Goal: Book appointment/travel/reservation

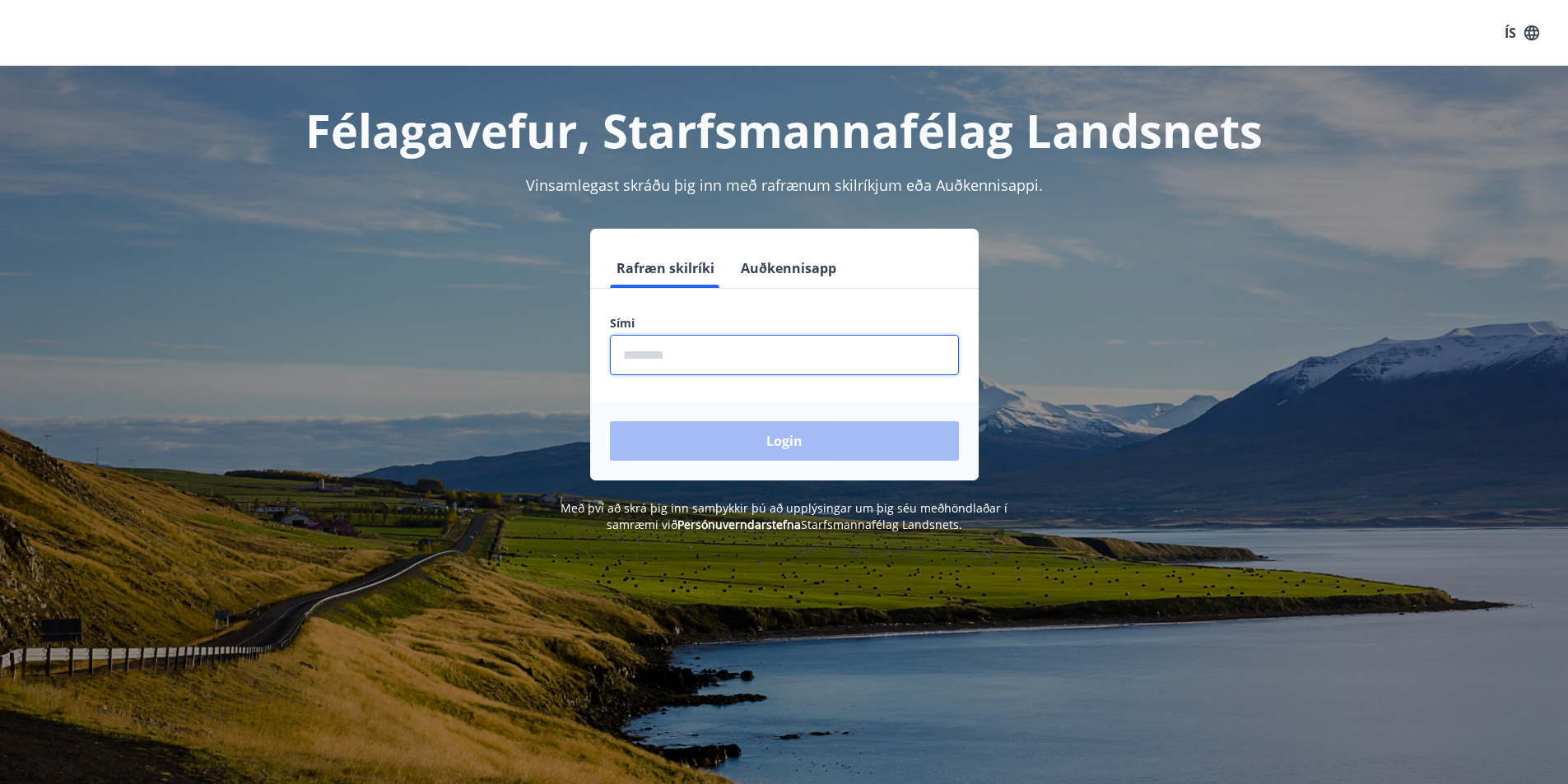
click at [658, 350] on input "phone" at bounding box center [784, 355] width 349 height 40
type input "********"
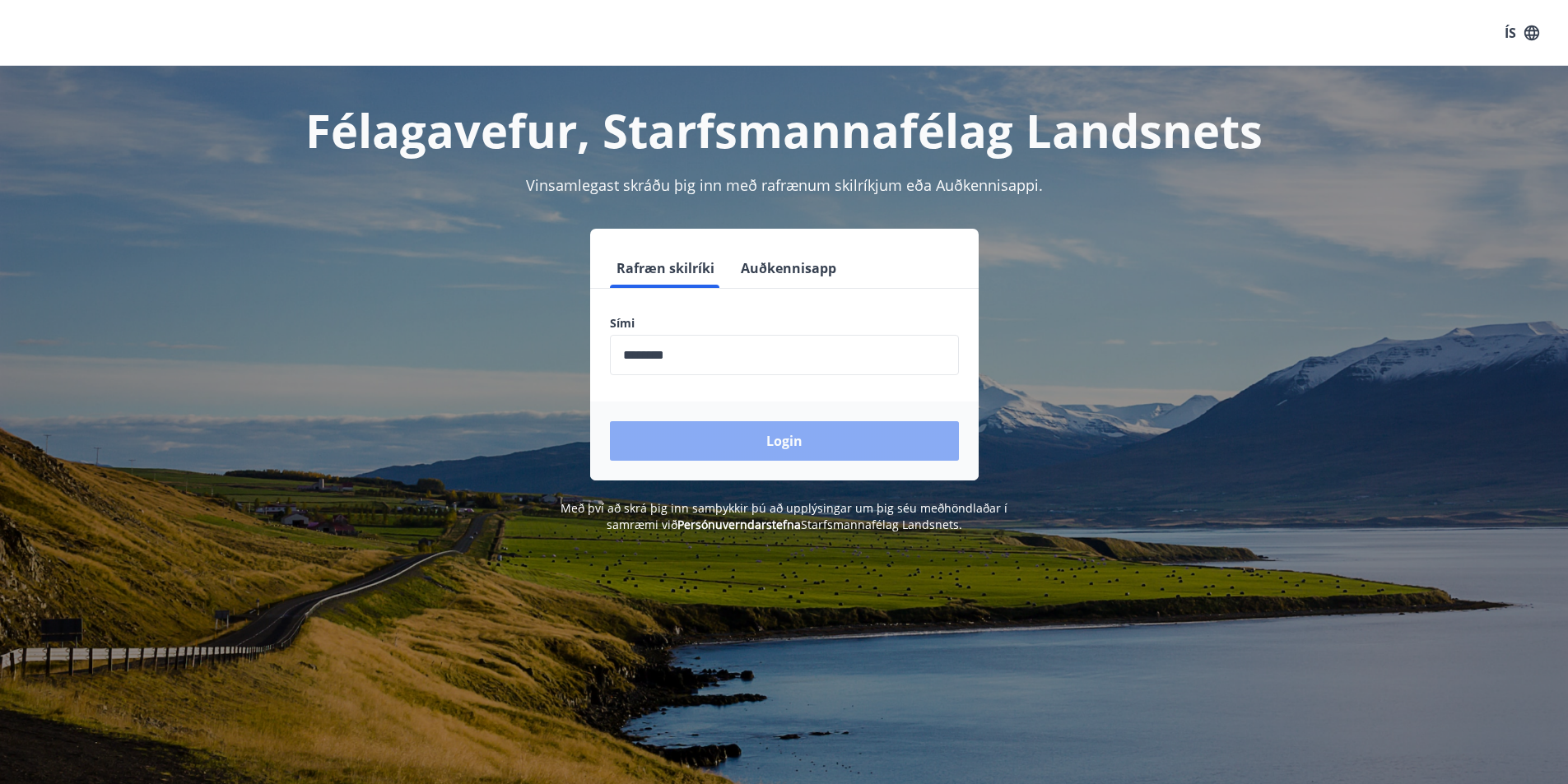
click at [764, 449] on button "Login" at bounding box center [784, 441] width 349 height 39
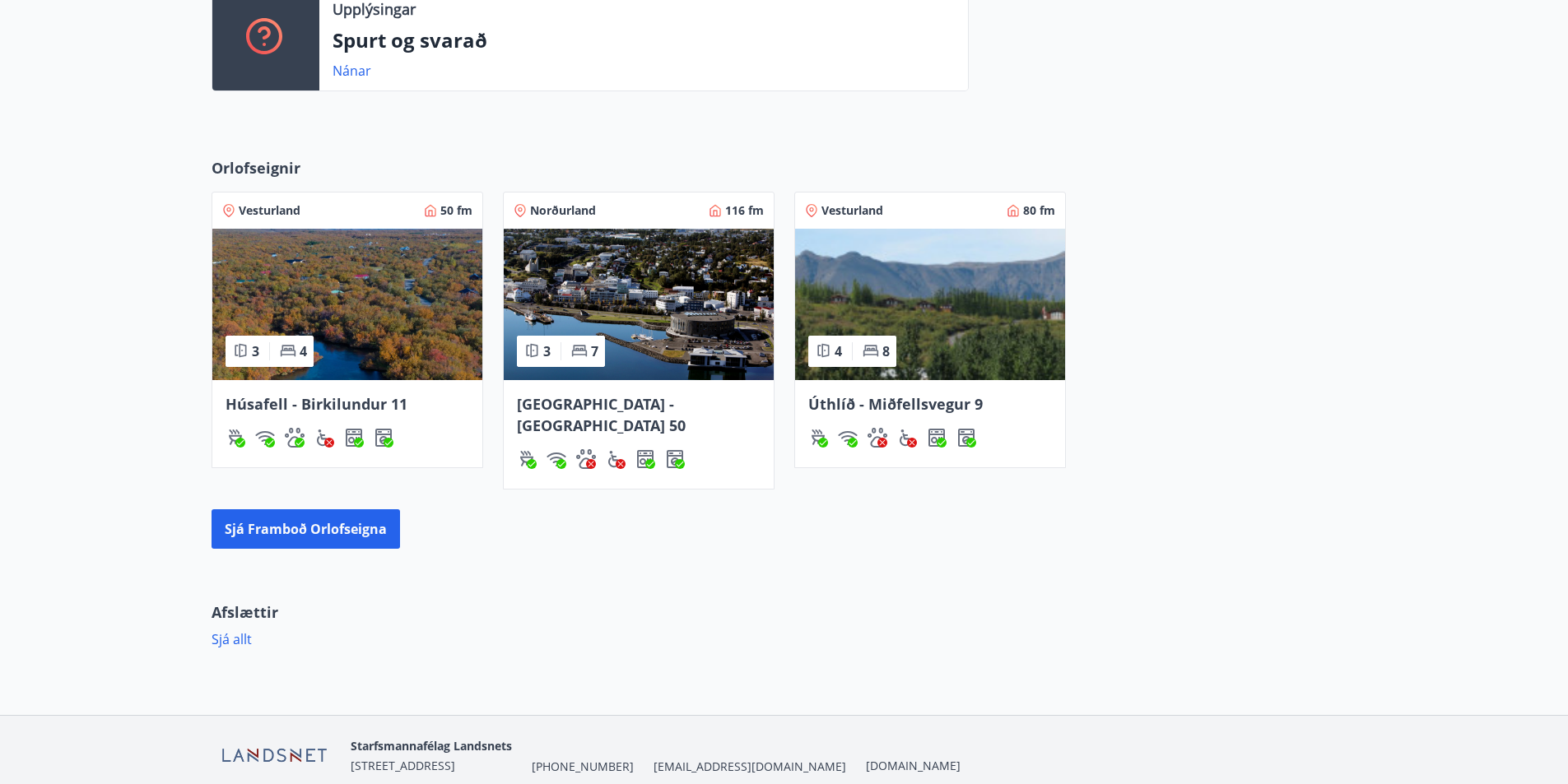
scroll to position [741, 0]
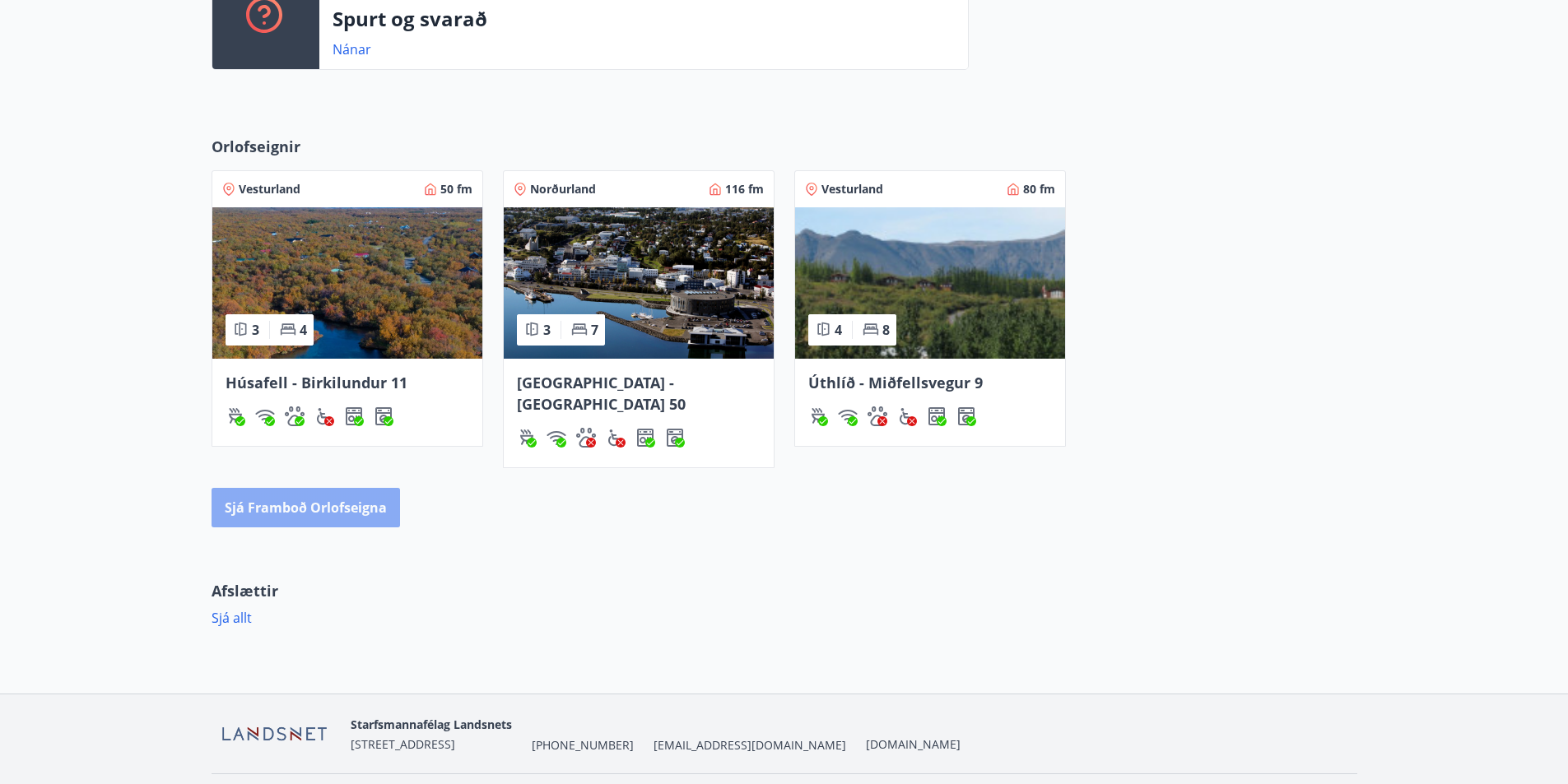
click at [361, 488] on button "Sjá framboð orlofseigna" at bounding box center [305, 507] width 189 height 39
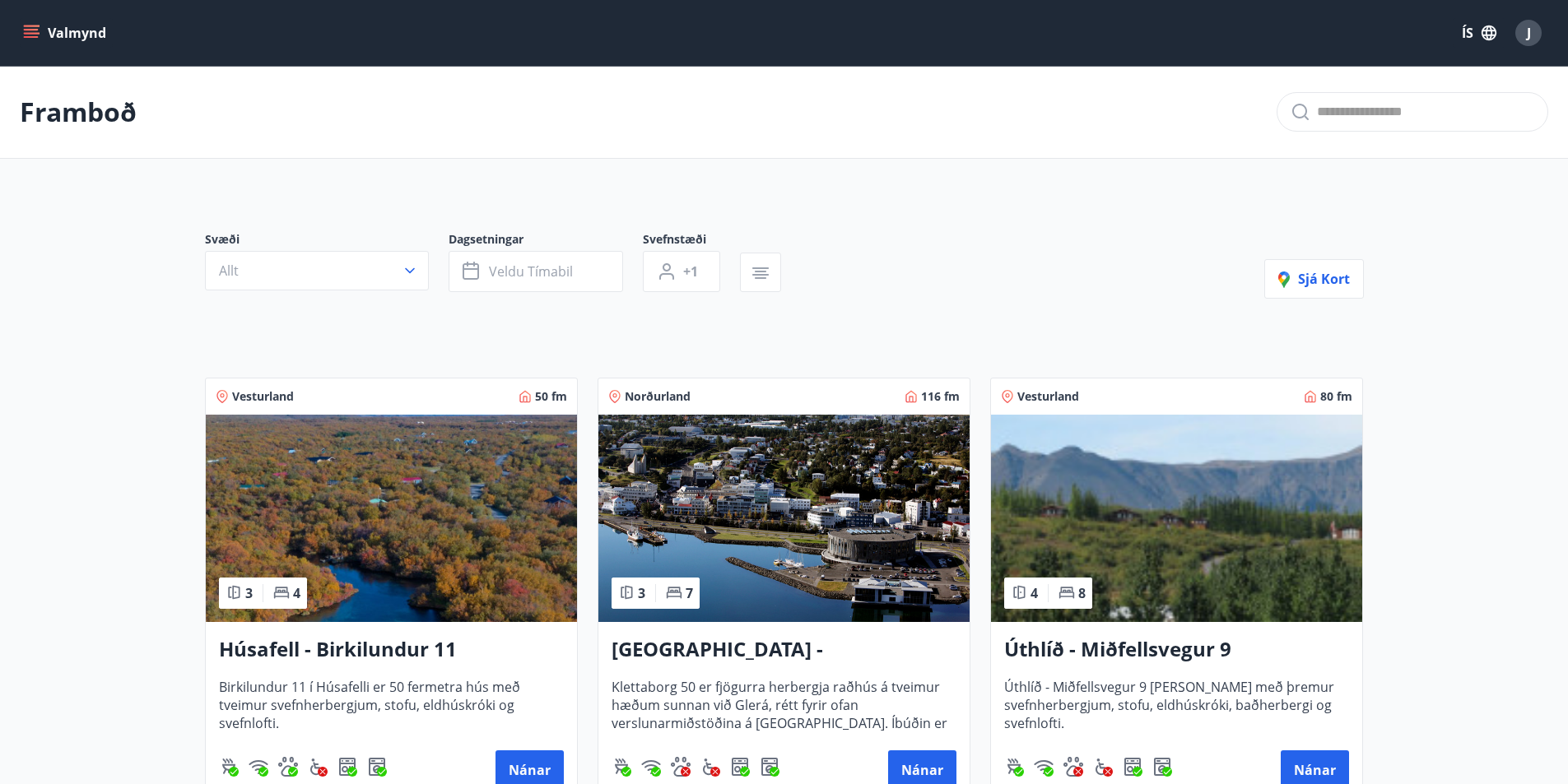
click at [1163, 654] on h3 "Úthlíð - Miðfellsvegur 9" at bounding box center [1177, 650] width 345 height 30
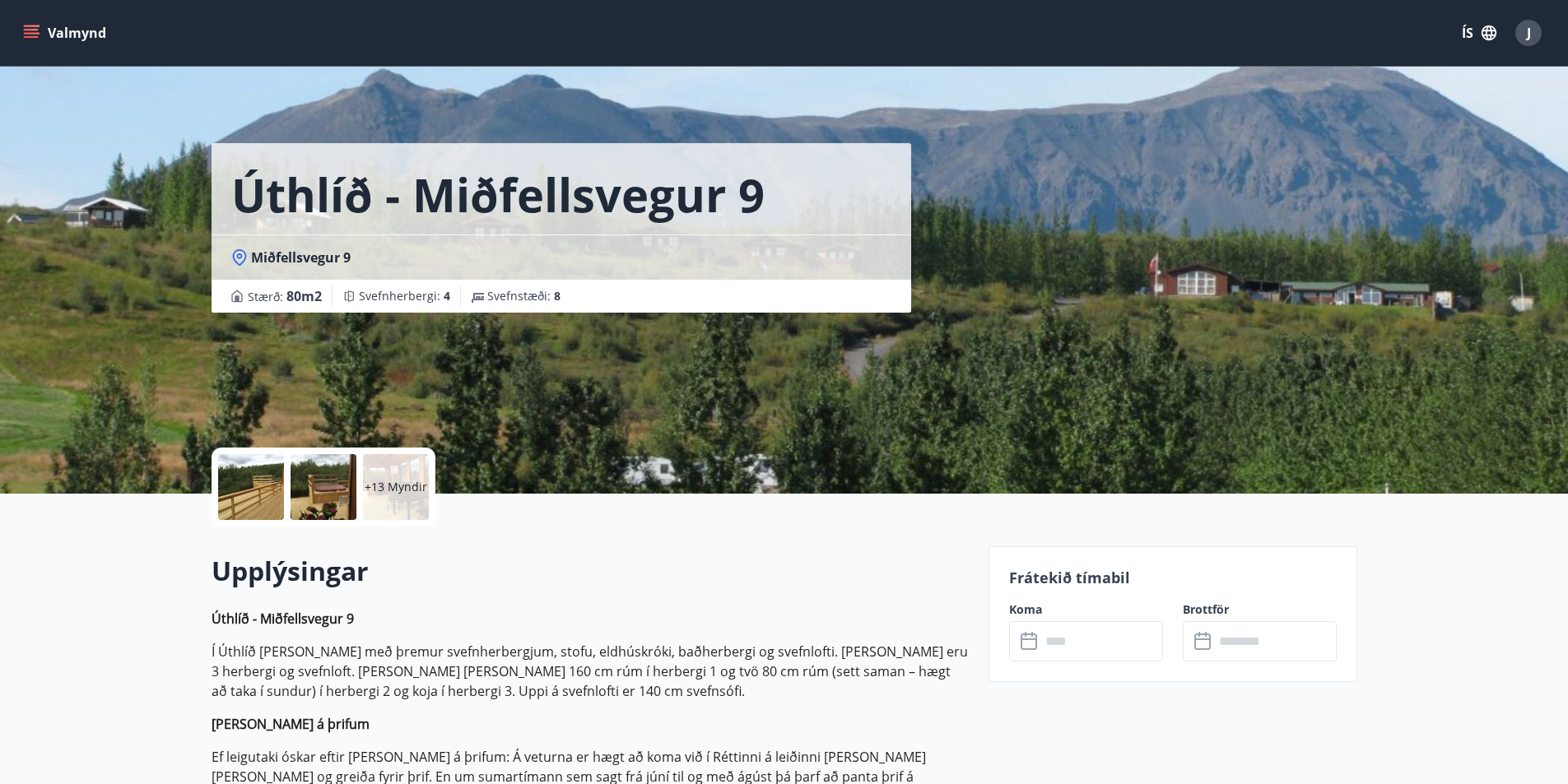
click at [1066, 640] on input "text" at bounding box center [1102, 641] width 123 height 40
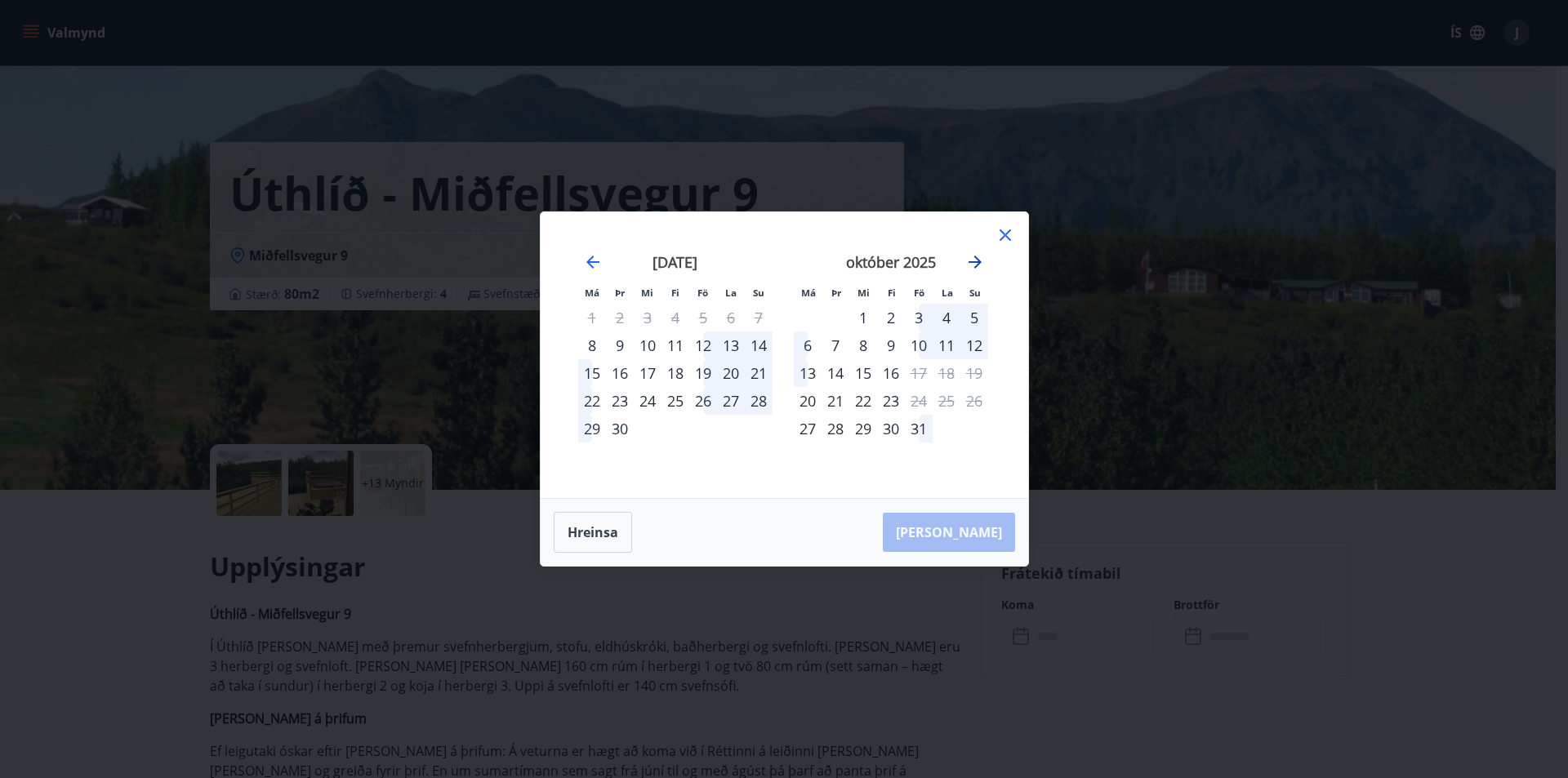
click at [977, 262] on icon "Move forward to switch to the next month." at bounding box center [975, 261] width 13 height 13
click at [589, 268] on icon "Move backward to switch to the previous month." at bounding box center [593, 262] width 20 height 20
click at [976, 264] on icon "Move forward to switch to the next month." at bounding box center [975, 262] width 20 height 20
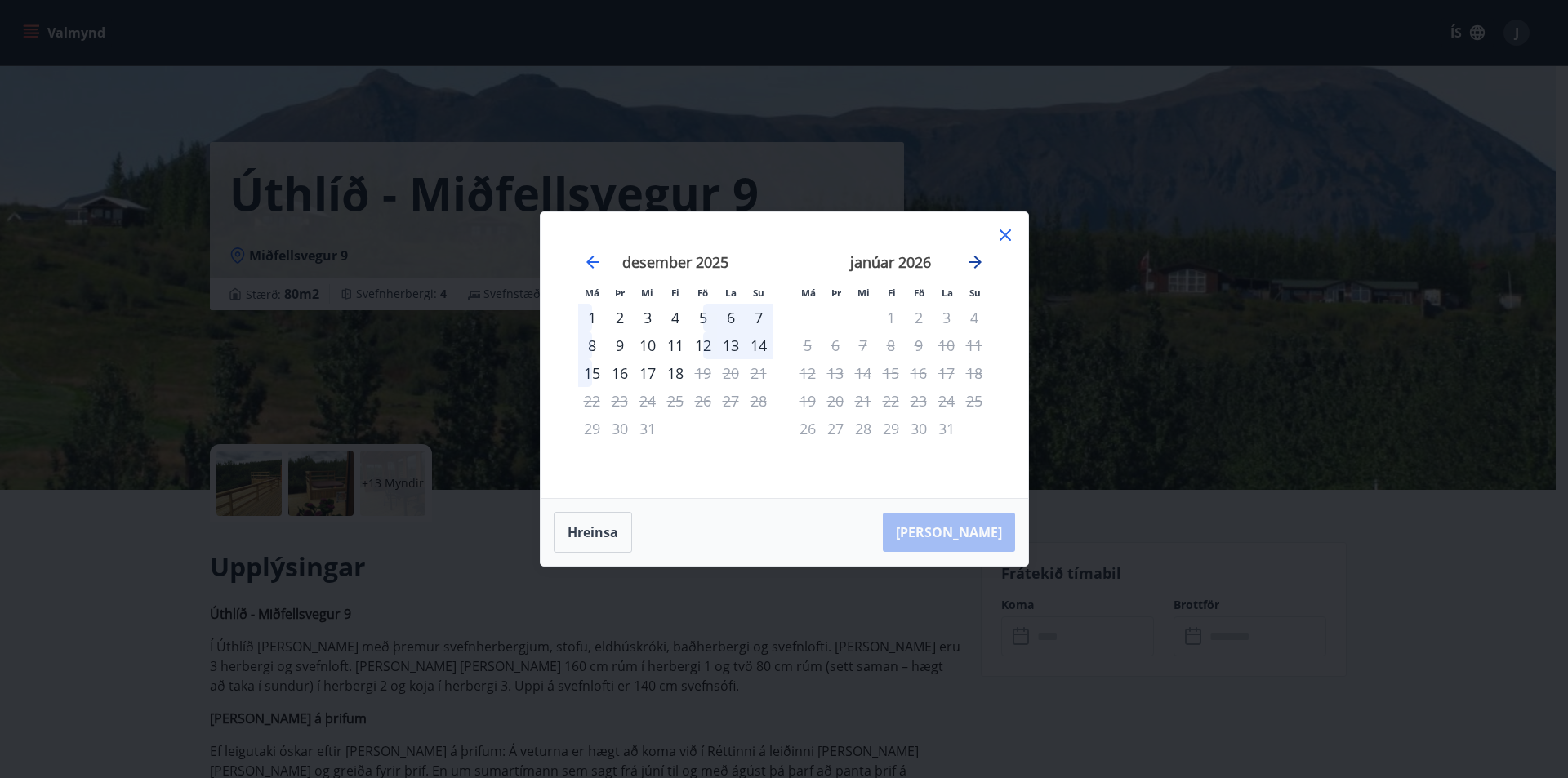
click at [976, 263] on icon "Move forward to switch to the next month." at bounding box center [975, 261] width 13 height 13
click at [586, 260] on icon "Move backward to switch to the previous month." at bounding box center [593, 262] width 20 height 20
click at [1003, 231] on icon at bounding box center [1005, 235] width 20 height 20
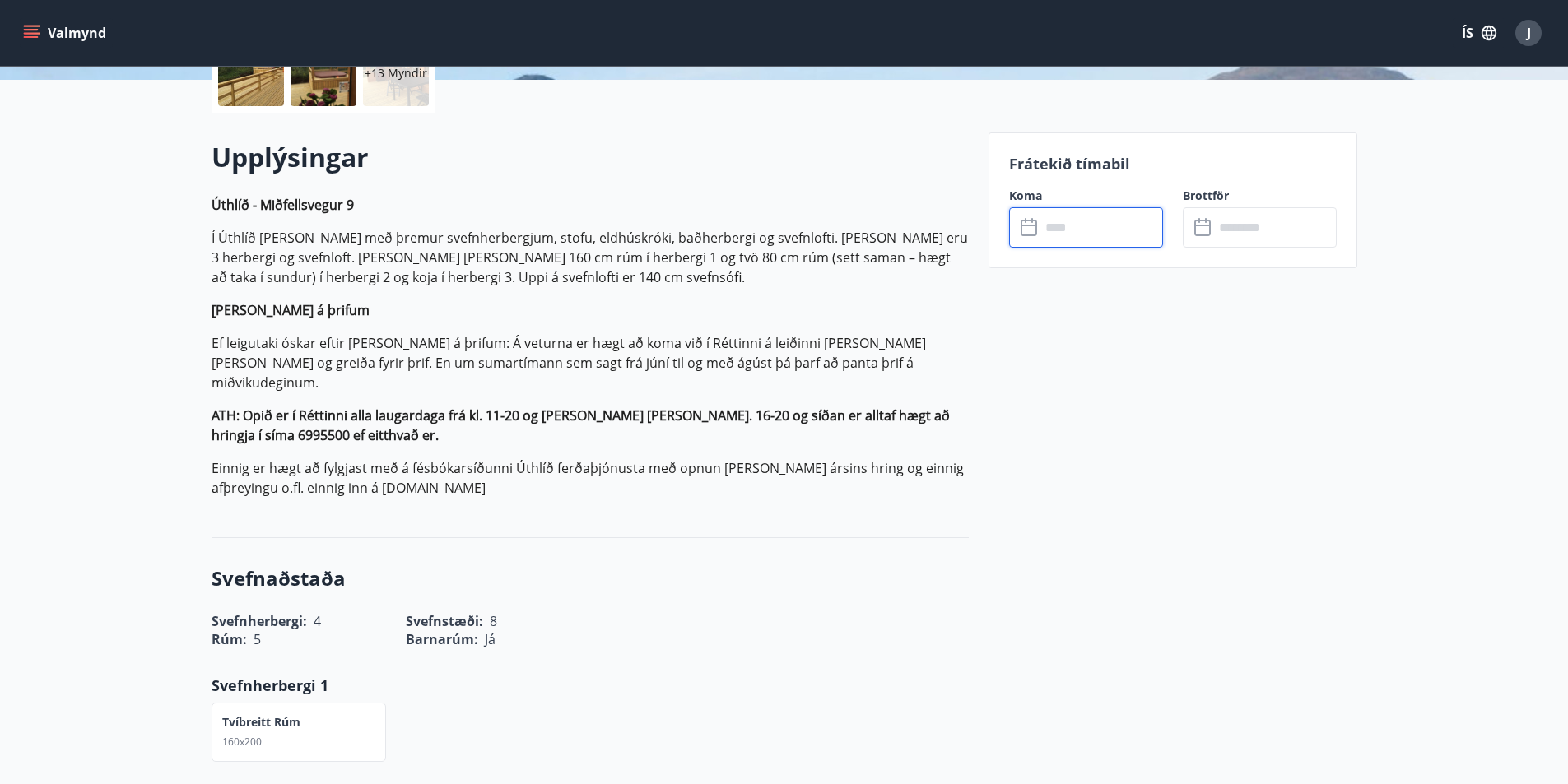
scroll to position [329, 0]
